Goal: Information Seeking & Learning: Learn about a topic

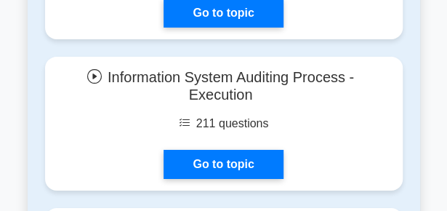
scroll to position [1204, 0]
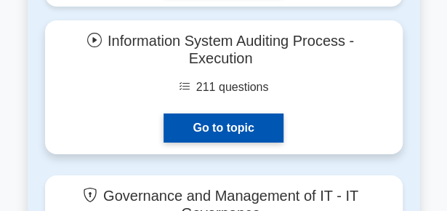
click at [240, 143] on link "Go to topic" at bounding box center [223, 127] width 119 height 29
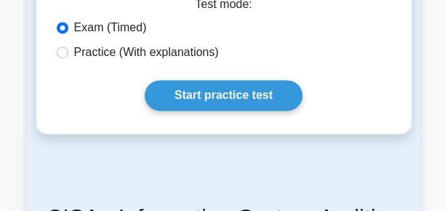
scroll to position [593, 0]
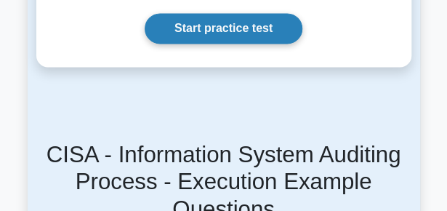
click at [249, 13] on link "Start practice test" at bounding box center [224, 28] width 158 height 31
